Goal: Task Accomplishment & Management: Manage account settings

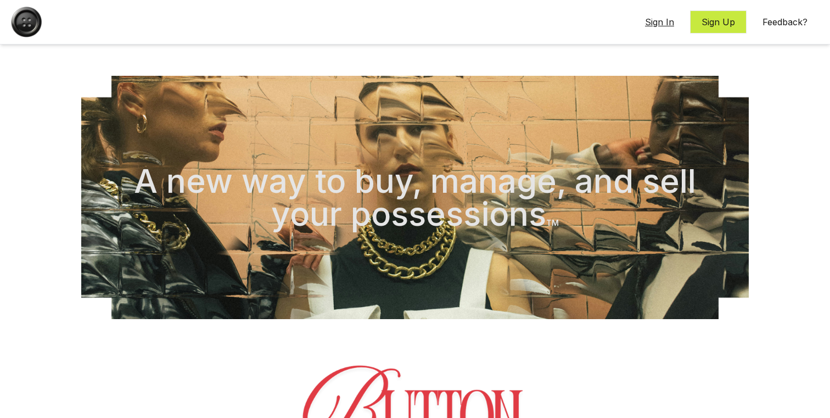
click at [459, 164] on h2 "A new way to buy, manage, and sell your possessions TM" at bounding box center [415, 197] width 562 height 66
click at [648, 26] on button "Sign In" at bounding box center [660, 21] width 52 height 23
click at [663, 25] on button "Sign In" at bounding box center [660, 21] width 52 height 23
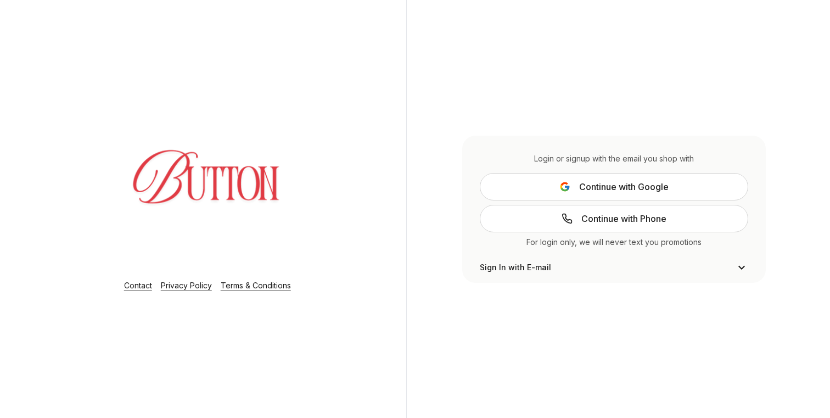
click at [605, 182] on span "Continue with Google" at bounding box center [624, 186] width 90 height 13
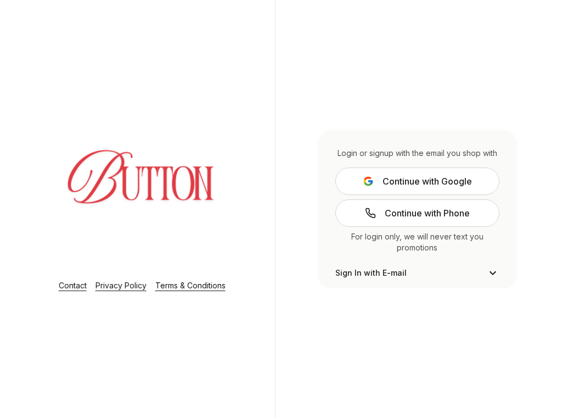
click at [381, 183] on button "Continue with Google" at bounding box center [417, 180] width 164 height 27
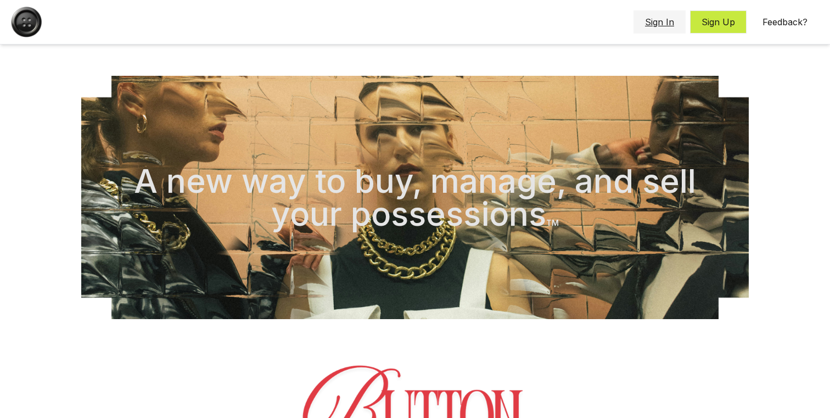
click at [651, 25] on button "Sign In" at bounding box center [660, 21] width 52 height 23
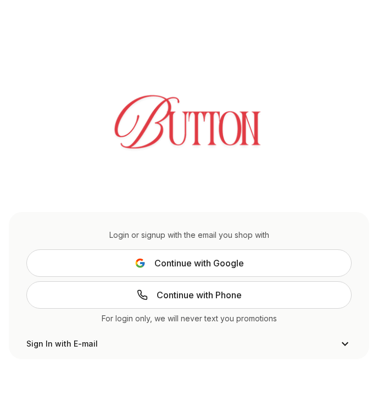
click at [212, 261] on span "Continue with Google" at bounding box center [199, 262] width 90 height 13
click at [231, 254] on button "Continue with Google" at bounding box center [188, 262] width 325 height 27
click at [233, 265] on span "Continue with Google" at bounding box center [199, 262] width 90 height 13
click at [251, 261] on button "Continue with Google" at bounding box center [188, 262] width 325 height 27
